Goal: Task Accomplishment & Management: Use online tool/utility

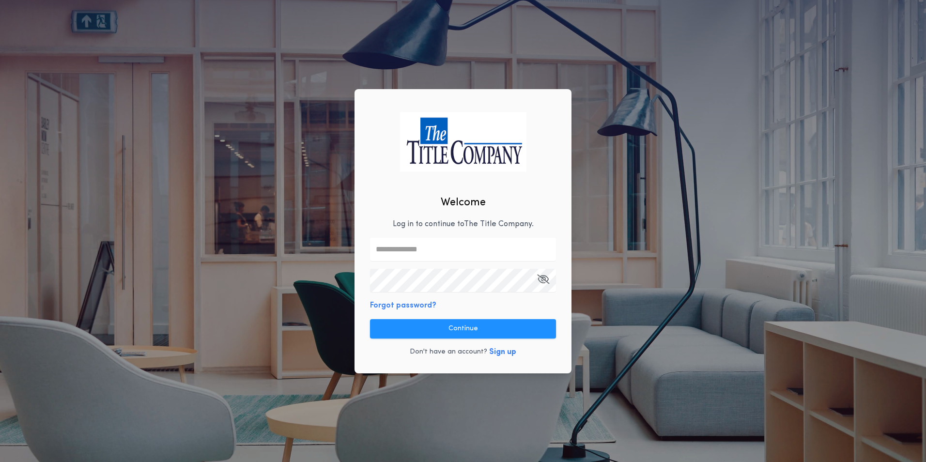
click at [398, 247] on input "text" at bounding box center [463, 249] width 186 height 23
type input "**********"
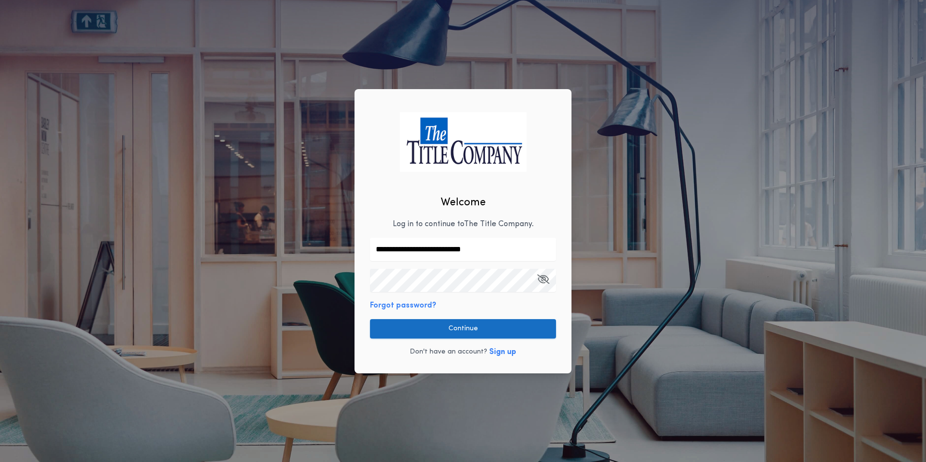
click at [469, 325] on button "Continue" at bounding box center [463, 328] width 186 height 19
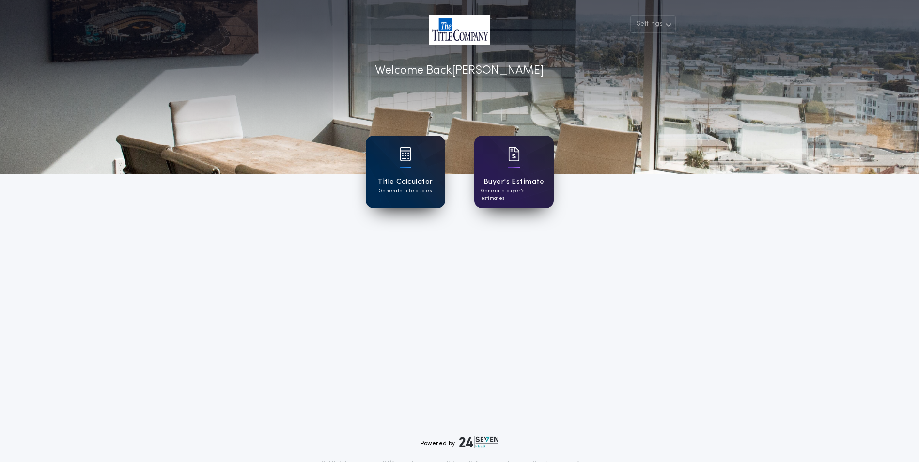
click at [391, 167] on div "Title Calculator Generate title quotes" at bounding box center [405, 172] width 79 height 73
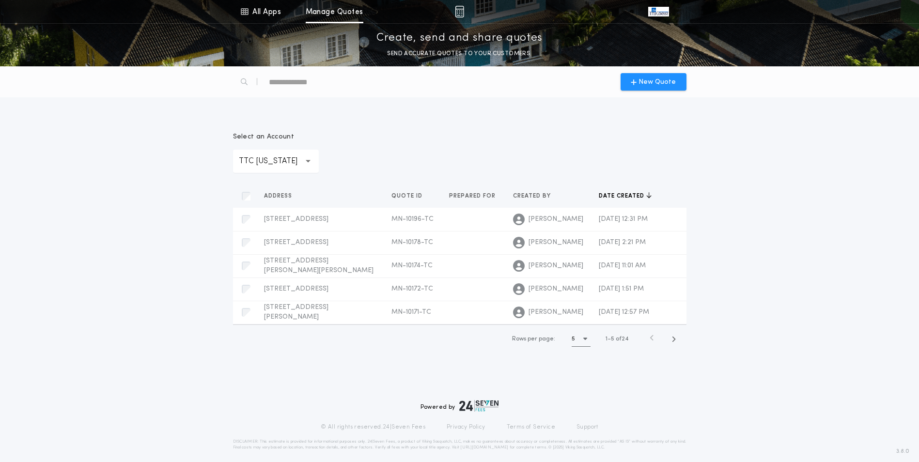
click at [299, 162] on div "**********" at bounding box center [276, 161] width 86 height 23
click at [294, 193] on p "TTC [US_STATE]" at bounding box center [276, 186] width 86 height 23
click at [665, 83] on span "New Quote" at bounding box center [660, 82] width 37 height 10
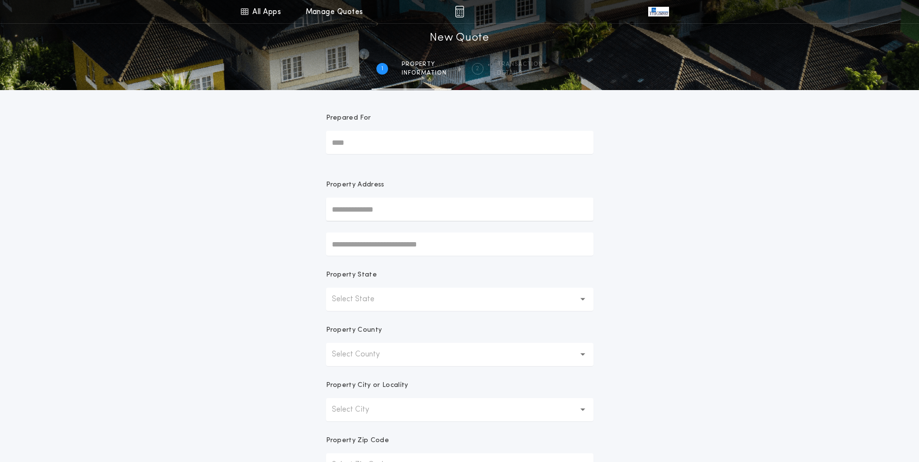
click at [375, 210] on input "text" at bounding box center [459, 209] width 267 height 23
type input "**********"
click at [378, 231] on button "[STREET_ADDRESS]" at bounding box center [459, 228] width 267 height 15
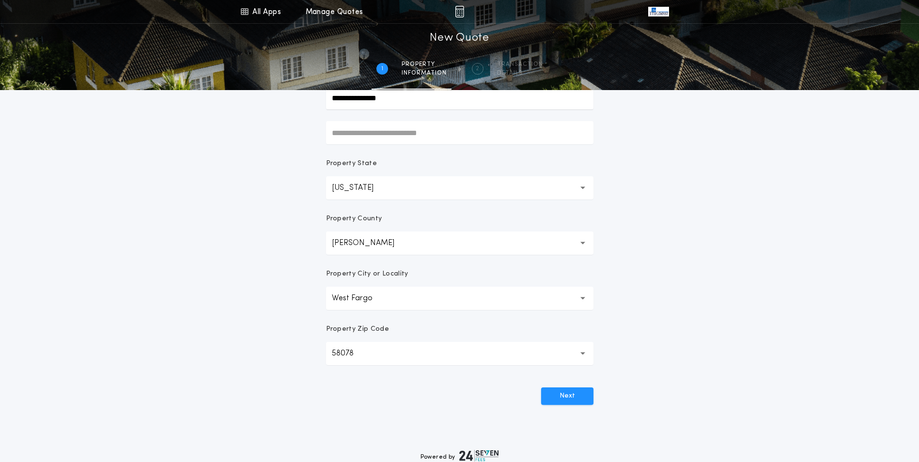
scroll to position [113, 0]
click at [586, 392] on button "Next" at bounding box center [567, 394] width 52 height 17
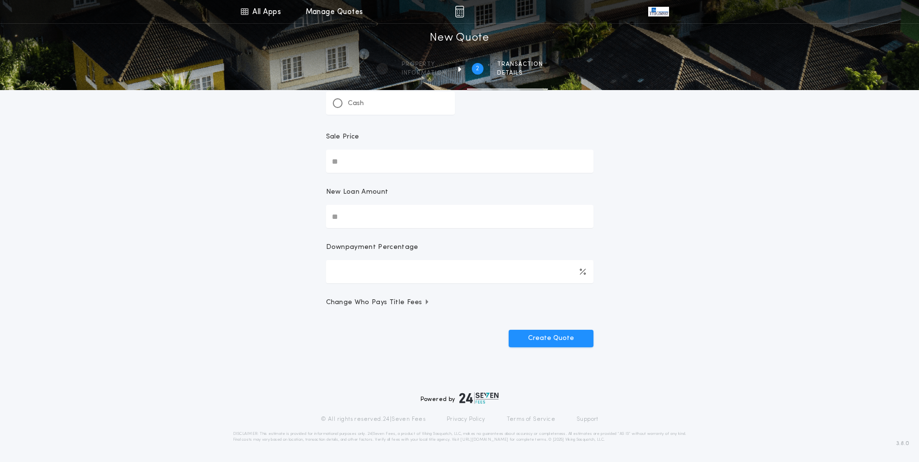
scroll to position [0, 0]
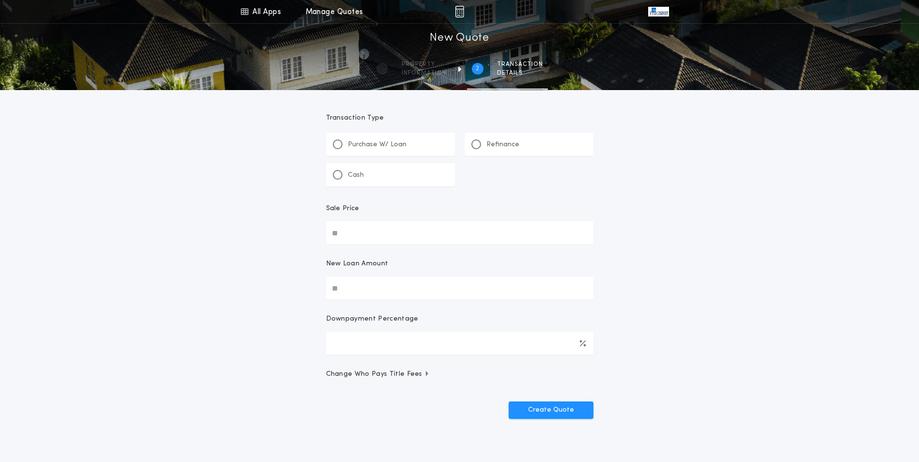
click at [500, 138] on div "Refinance" at bounding box center [529, 144] width 129 height 23
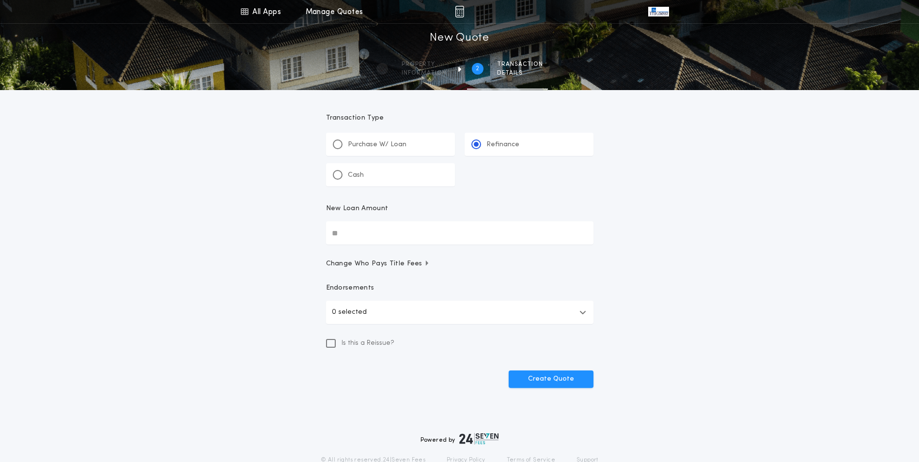
click at [414, 236] on input "New Loan Amount" at bounding box center [459, 232] width 267 height 23
type input "********"
click at [371, 311] on button "0 selected" at bounding box center [459, 312] width 267 height 23
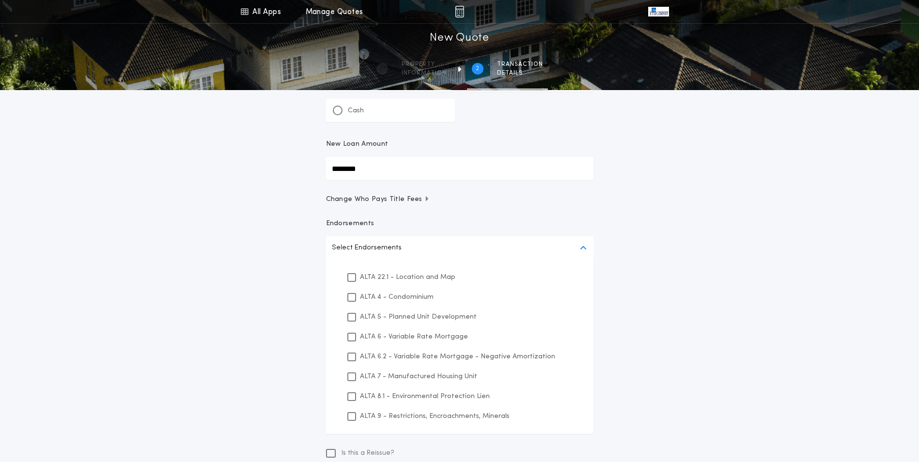
click at [419, 277] on p "ALTA 22.1 - Location and Map" at bounding box center [407, 277] width 95 height 10
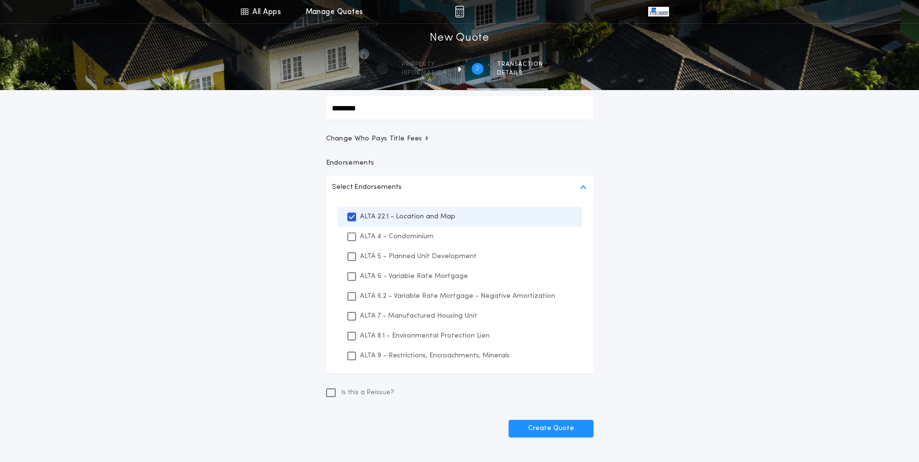
scroll to position [129, 0]
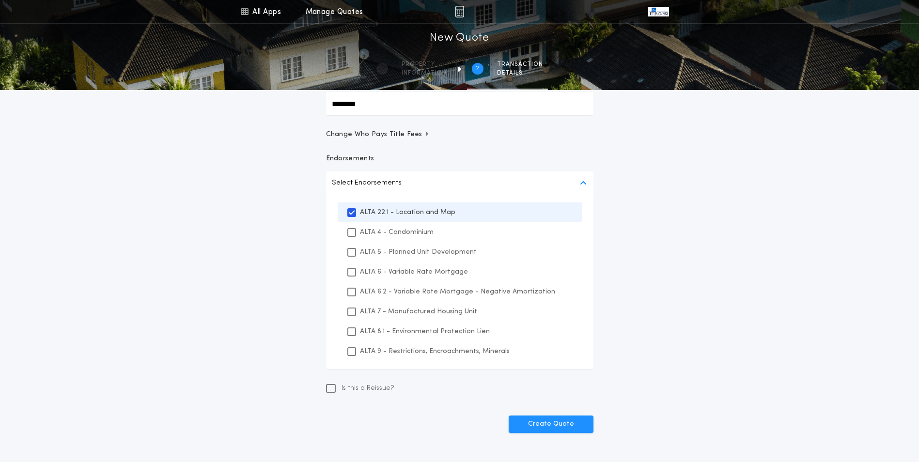
click at [423, 329] on p "ALTA 8.1 - Environmental Protection Lien" at bounding box center [425, 331] width 130 height 10
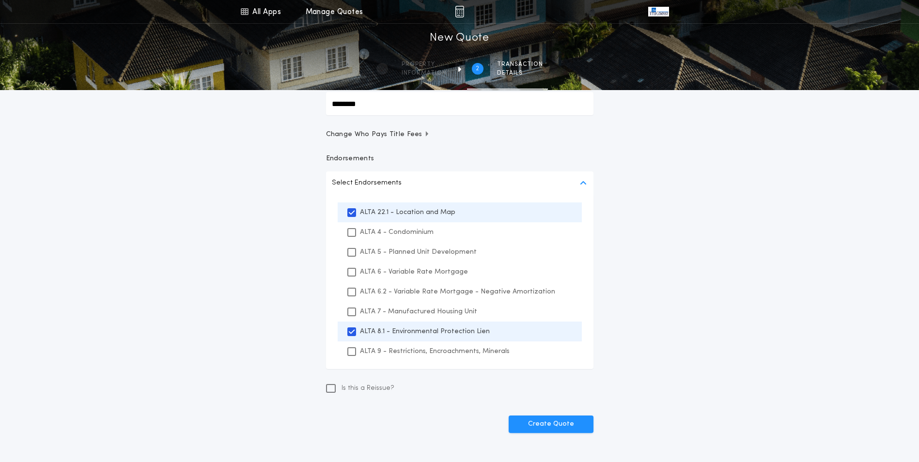
click at [422, 351] on p "ALTA 9 - Restrictions, Encroachments, Minerals" at bounding box center [435, 351] width 150 height 10
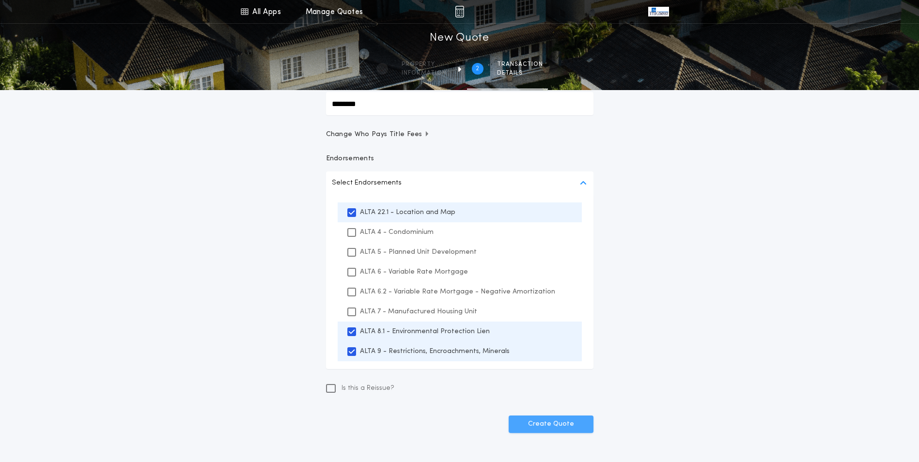
click at [530, 423] on button "Create Quote" at bounding box center [551, 424] width 85 height 17
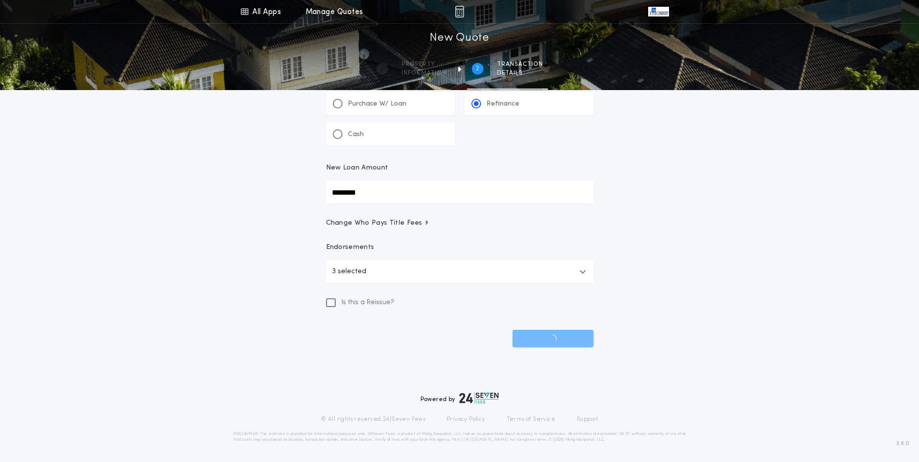
scroll to position [41, 0]
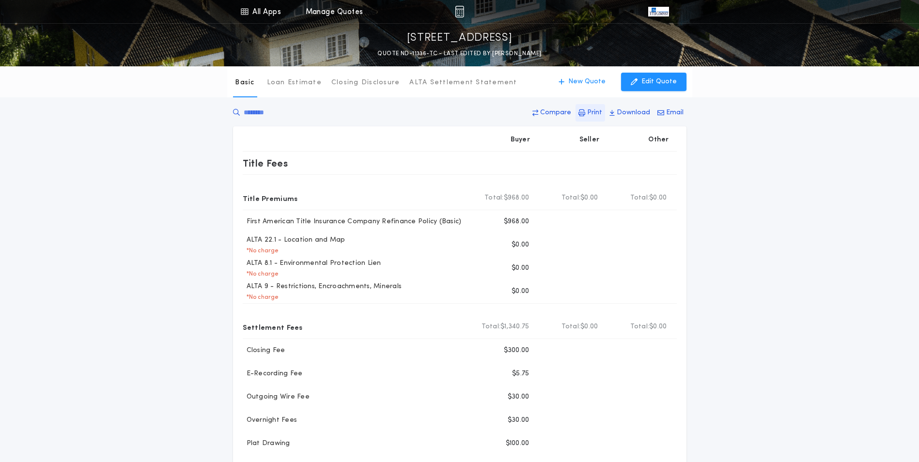
click at [602, 112] on p "Print" at bounding box center [594, 113] width 15 height 10
